Goal: Information Seeking & Learning: Learn about a topic

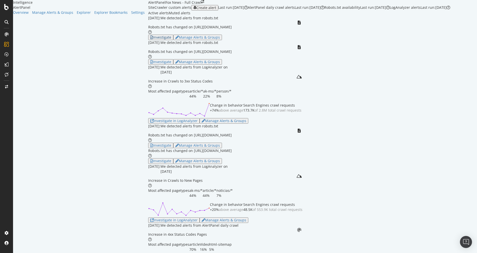
click at [150, 39] on div "Investigate" at bounding box center [160, 37] width 21 height 4
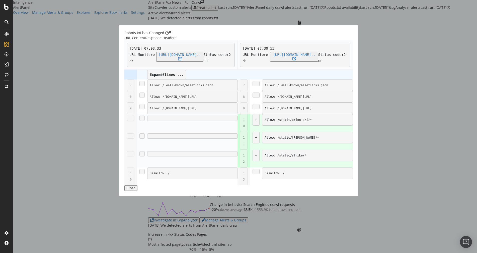
click at [36, 109] on div "Robots.txt has Changed URL Content Response Headers [DATE] 07:03:33 URL Monitor…" at bounding box center [238, 126] width 477 height 253
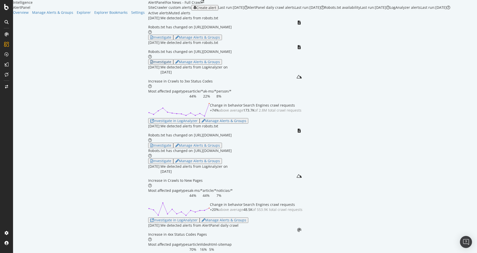
click at [150, 64] on div "Investigate" at bounding box center [160, 62] width 21 height 4
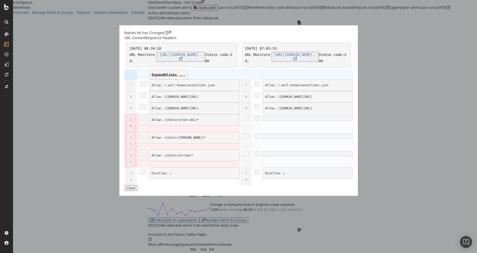
click at [36, 130] on div "Robots.txt has Changed URL Content Response Headers [DATE] 06:34:10 URL Monitor…" at bounding box center [238, 126] width 477 height 253
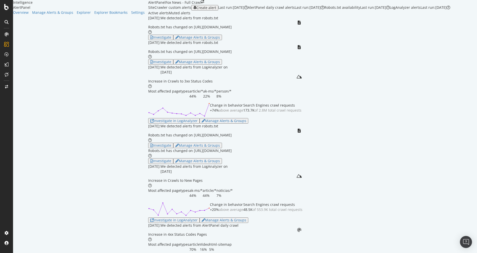
scroll to position [50, 0]
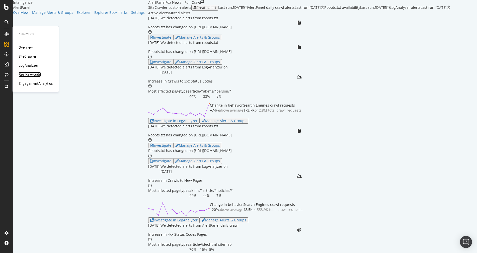
click at [31, 74] on div "RealKeywords" at bounding box center [30, 74] width 22 height 5
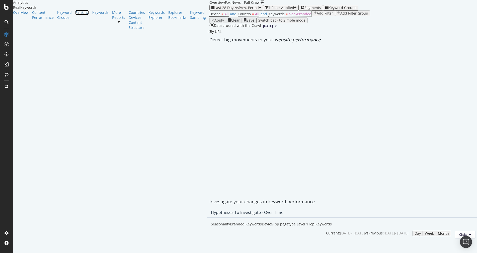
click at [75, 15] on div "Ranking" at bounding box center [82, 12] width 14 height 5
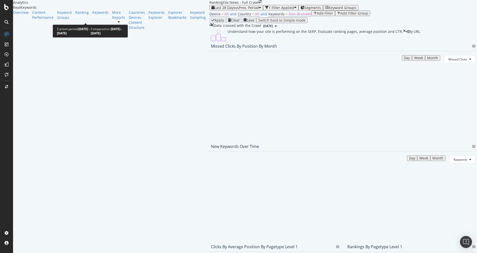
click at [215, 10] on span "Last 28 Days" at bounding box center [225, 7] width 21 height 5
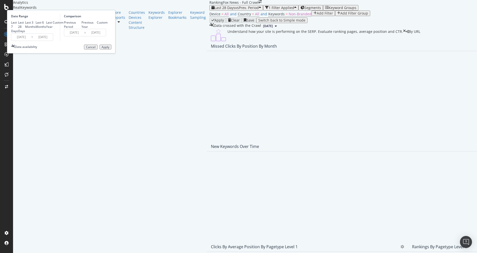
click at [36, 29] on div "Last 3 Months" at bounding box center [30, 24] width 11 height 9
type input "[DATE]"
click at [46, 29] on div "Last 6 Months" at bounding box center [41, 24] width 11 height 9
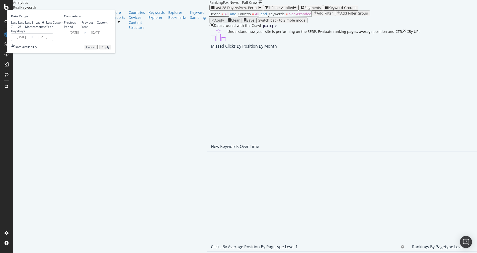
type input "[DATE]"
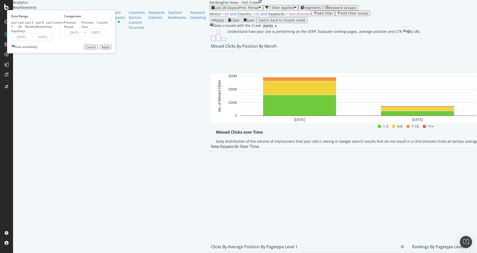
click at [109, 49] on div "Apply" at bounding box center [106, 47] width 8 height 4
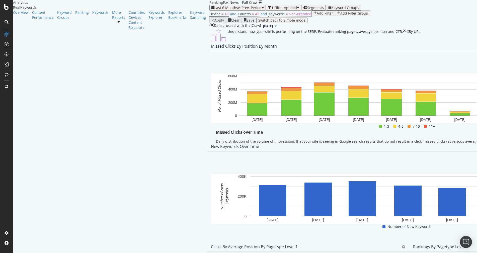
scroll to position [73, 0]
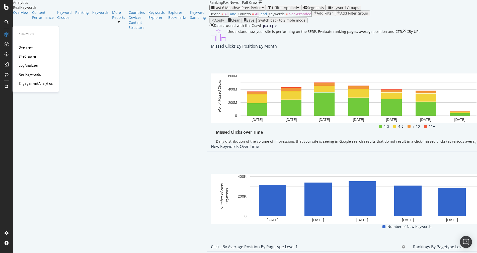
click at [27, 53] on div "Overview SiteCrawler LogAnalyzer RealKeywords EngagementAnalytics" at bounding box center [36, 65] width 34 height 41
click at [35, 58] on div "SiteCrawler" at bounding box center [28, 56] width 18 height 5
